Goal: Information Seeking & Learning: Learn about a topic

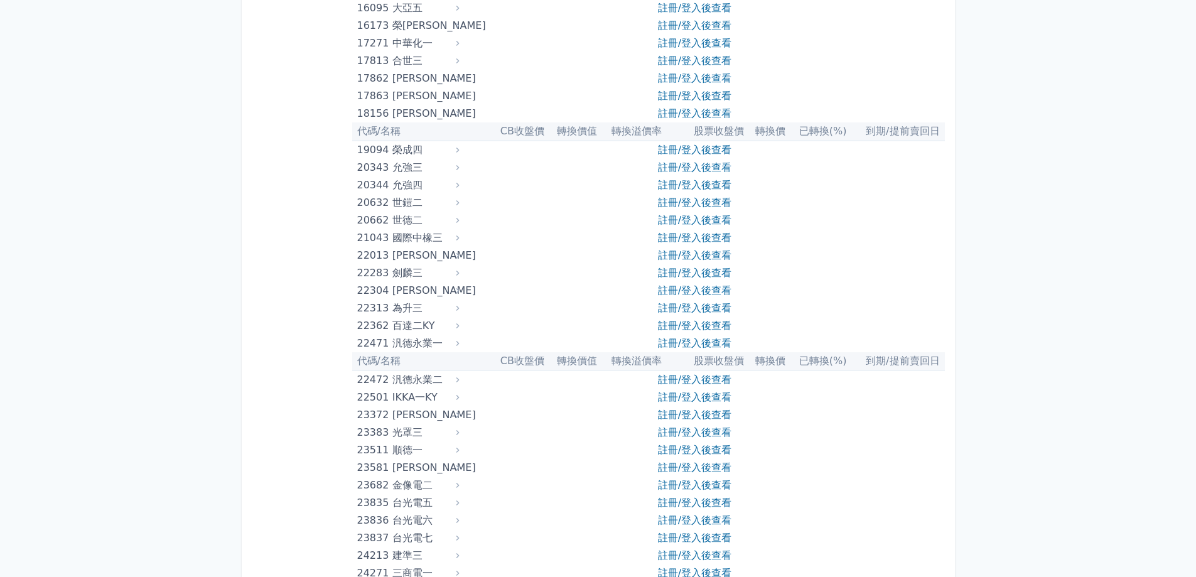
scroll to position [837, 0]
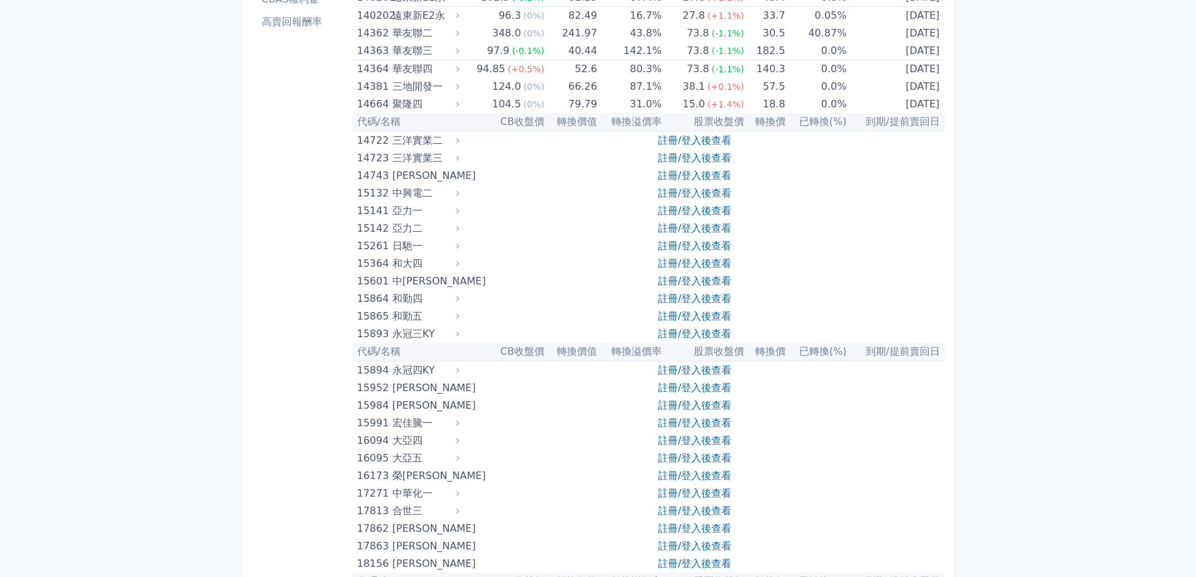
scroll to position [314, 0]
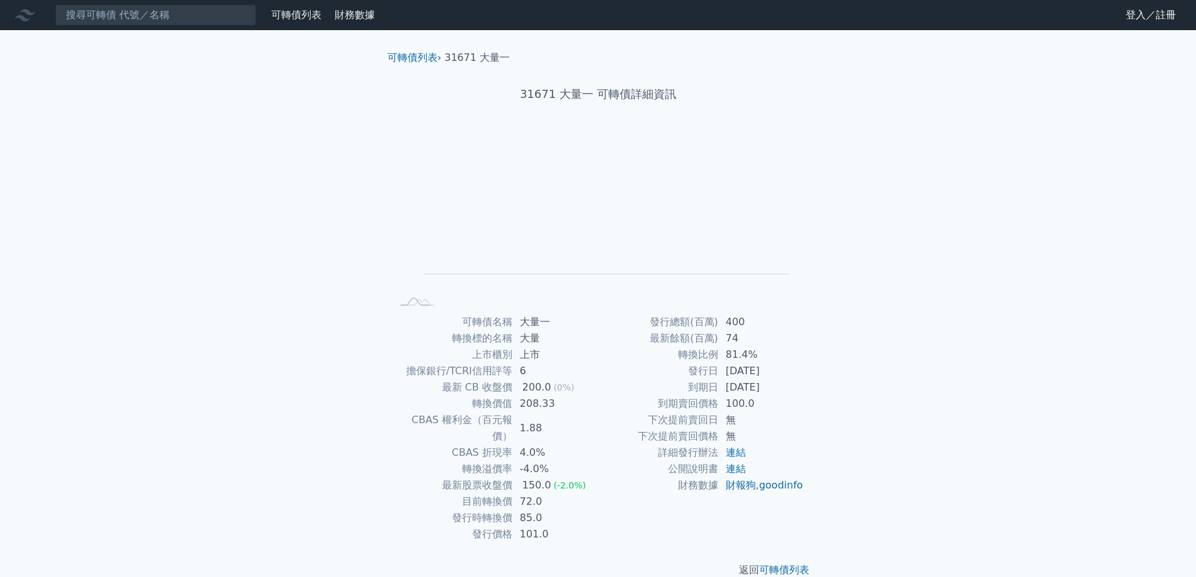
click at [544, 461] on td "-4.0%" at bounding box center [555, 469] width 86 height 16
click at [466, 60] on li "31671 大量一" at bounding box center [476, 57] width 65 height 15
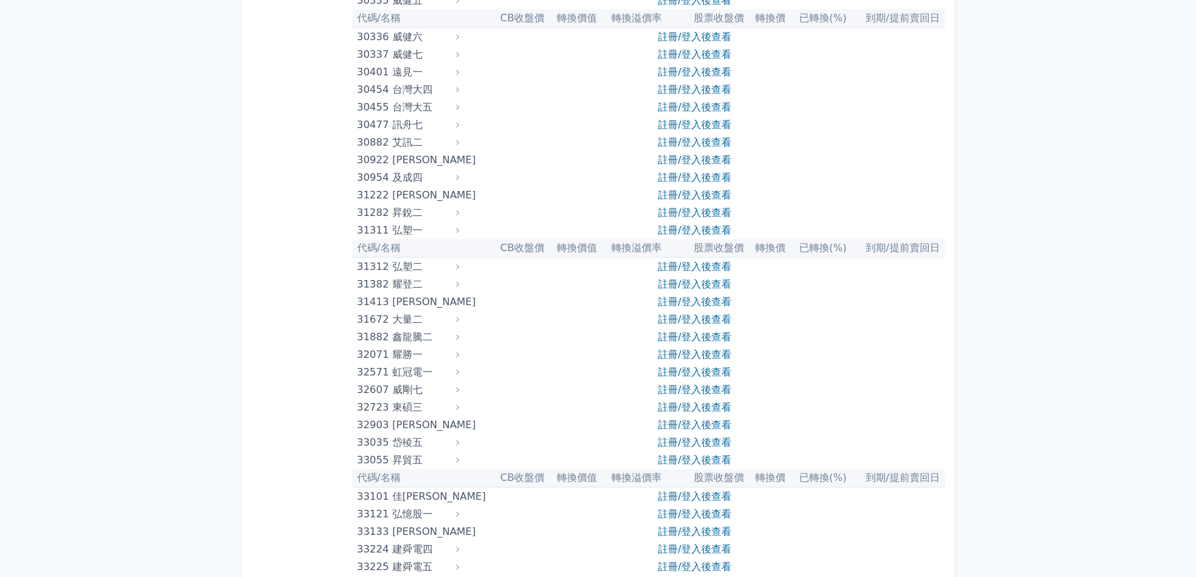
scroll to position [1988, 0]
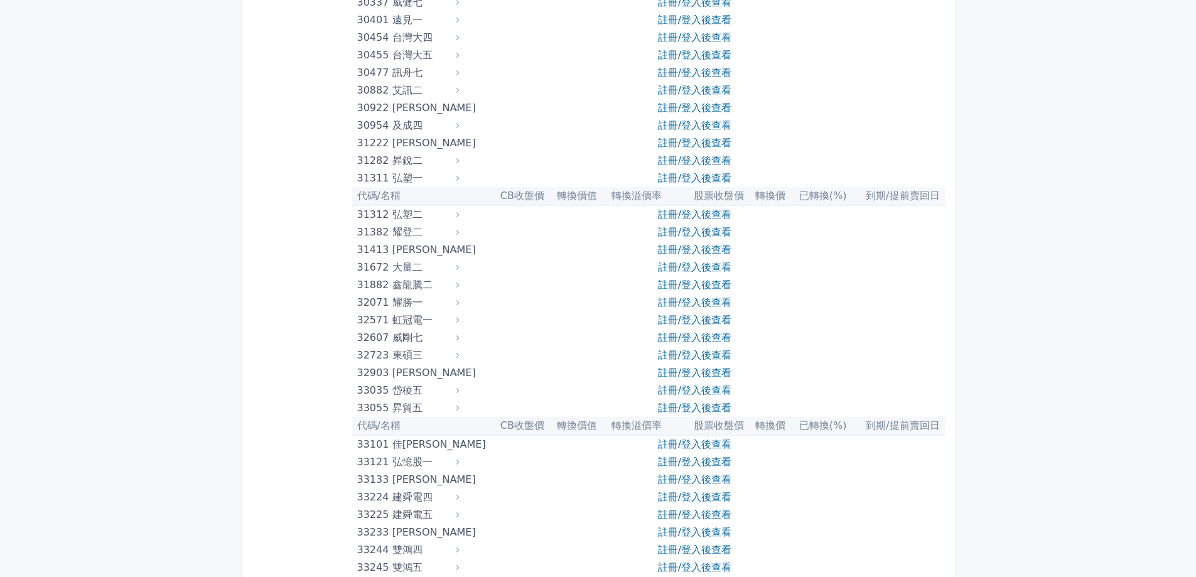
click at [405, 265] on div "大量二" at bounding box center [424, 268] width 64 height 18
click at [672, 282] on link "註冊/登入後查看" at bounding box center [694, 285] width 73 height 12
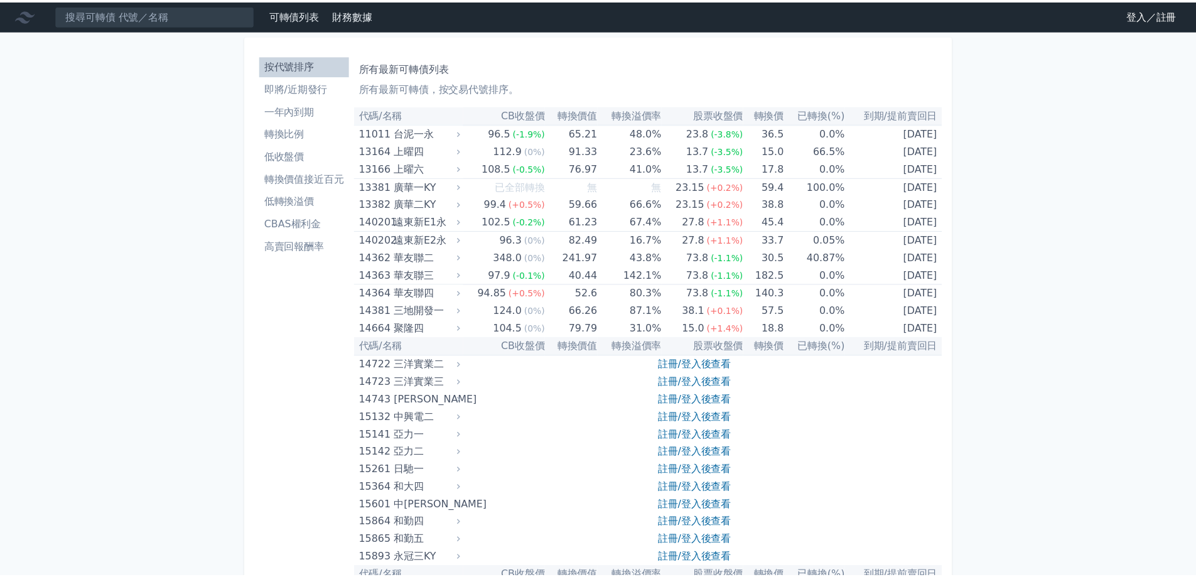
scroll to position [1988, 0]
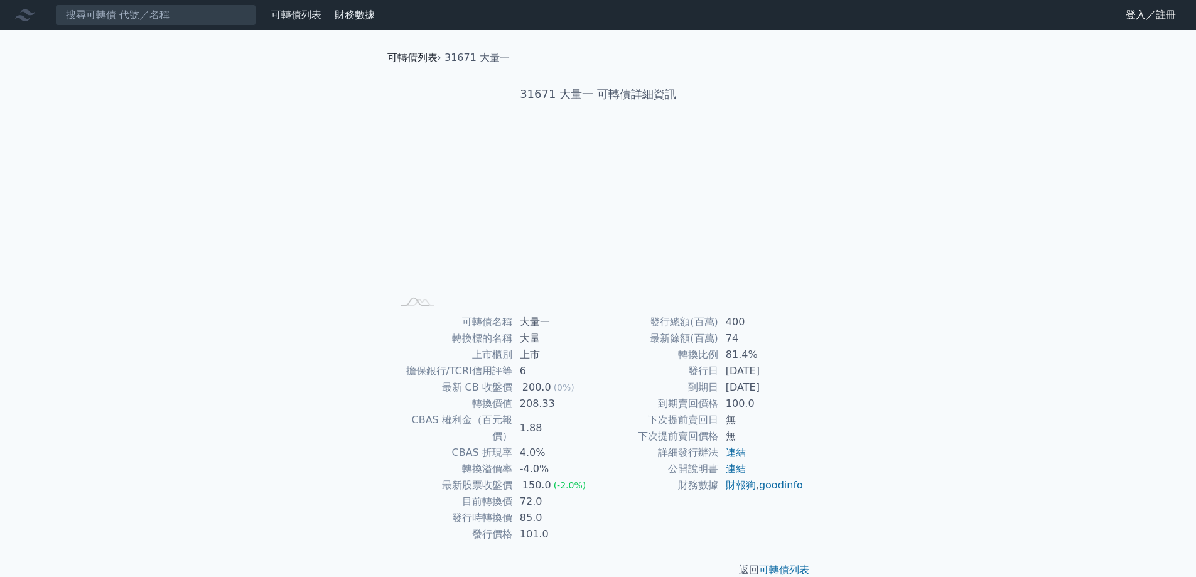
click at [397, 57] on link "可轉債列表" at bounding box center [412, 57] width 50 height 12
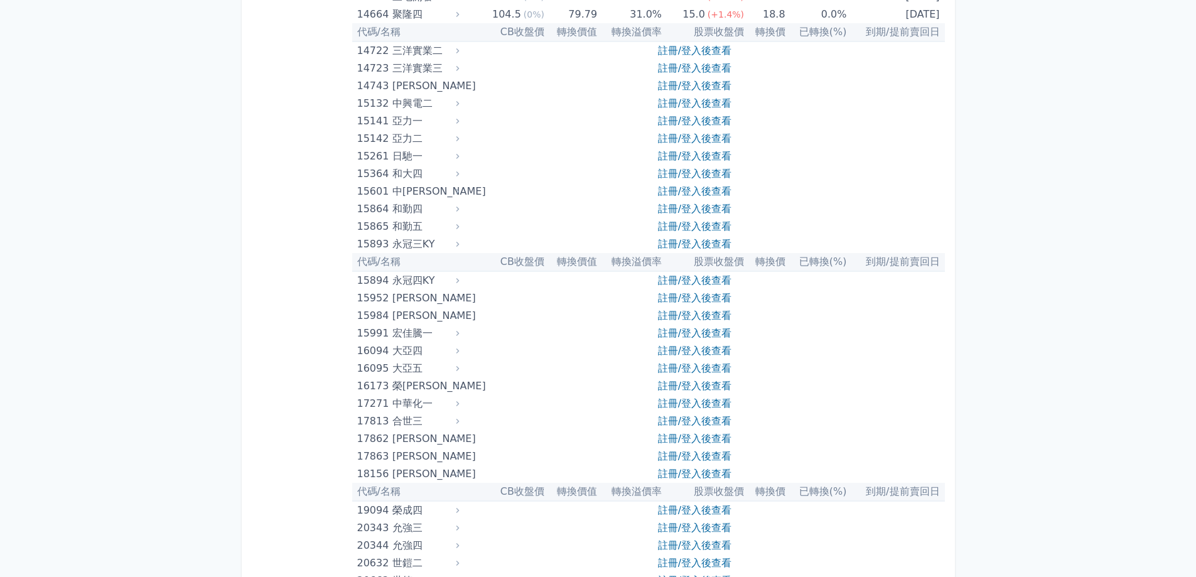
scroll to position [628, 0]
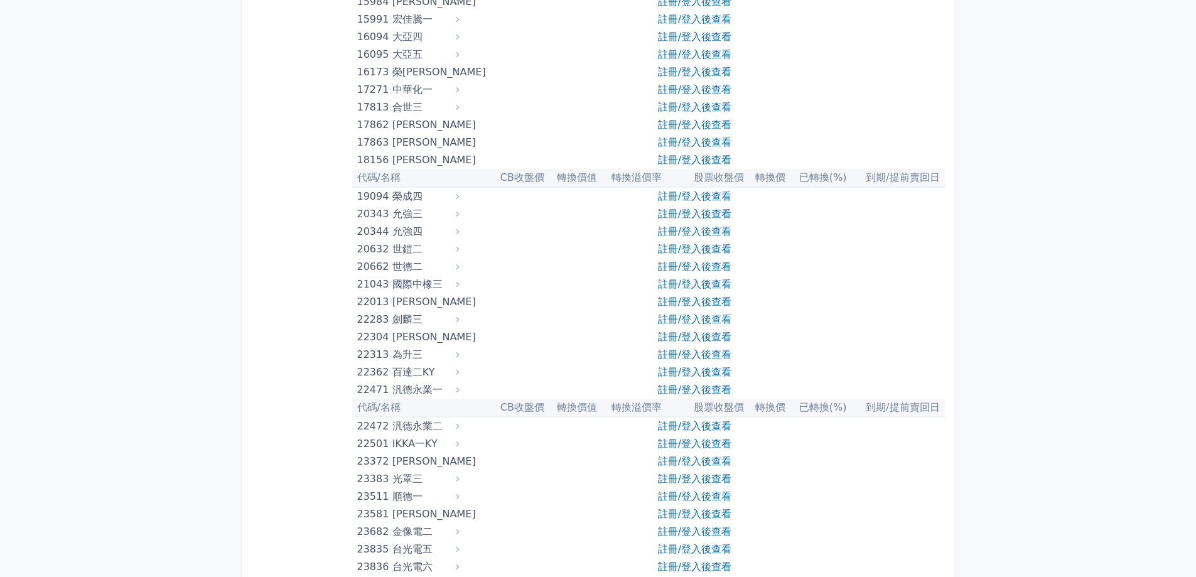
click at [407, 270] on div "世德二" at bounding box center [424, 267] width 64 height 18
click at [684, 266] on link "註冊/登入後查看" at bounding box center [694, 266] width 73 height 12
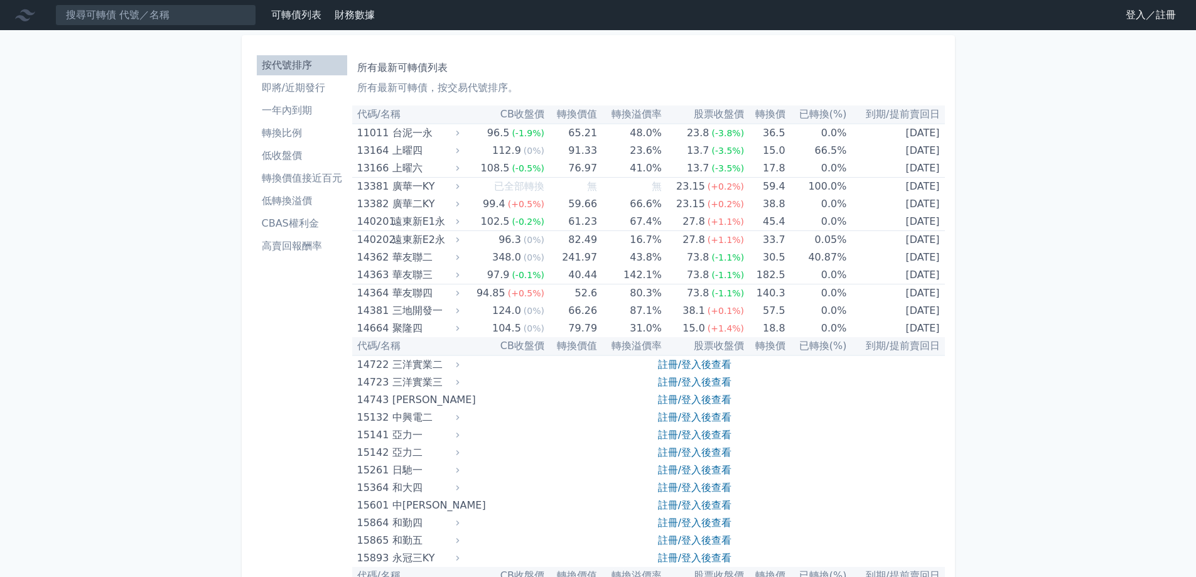
click at [313, 115] on li "一年內到期" at bounding box center [302, 110] width 90 height 15
